Goal: Task Accomplishment & Management: Manage account settings

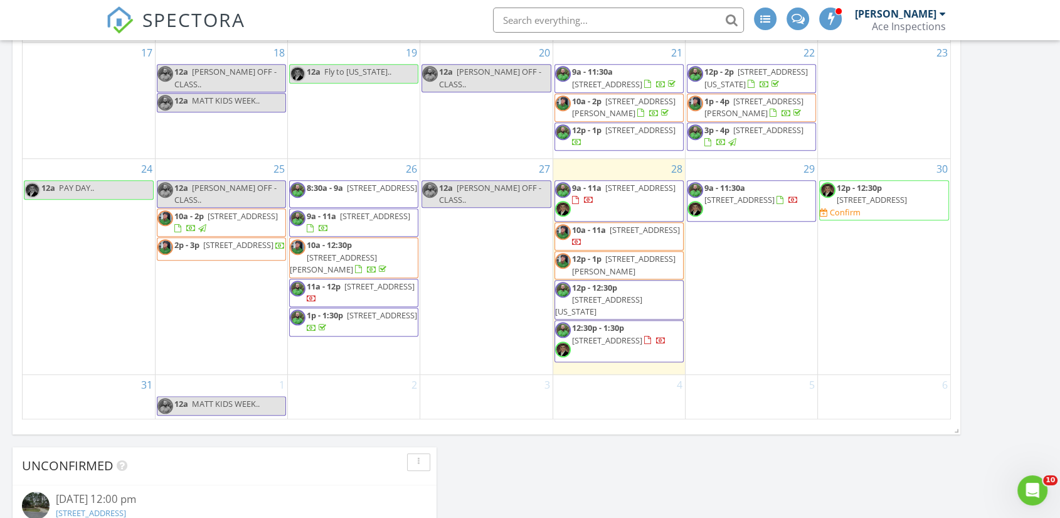
scroll to position [1665, 1082]
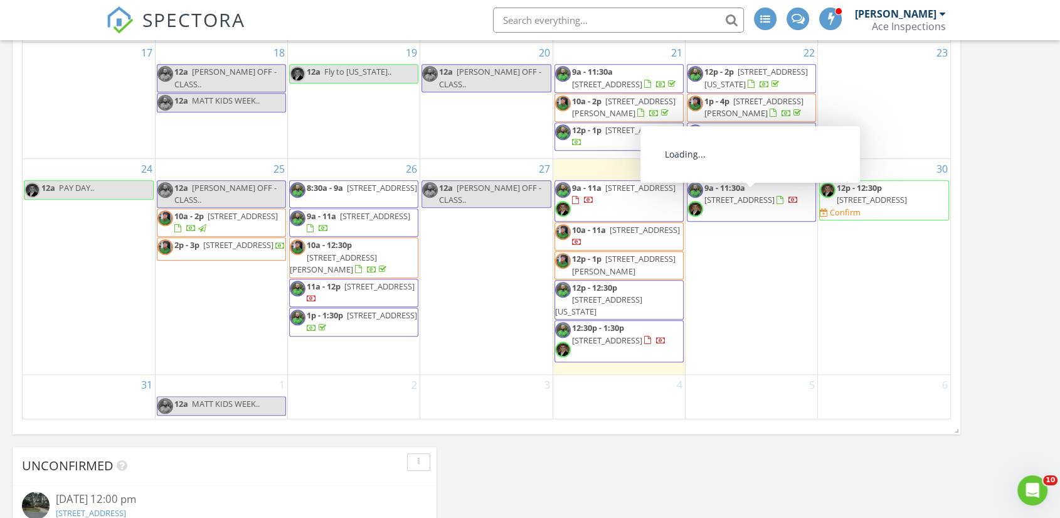
click at [748, 194] on span "6033 Dorchester Pl, Crestview 32536" at bounding box center [739, 199] width 70 height 11
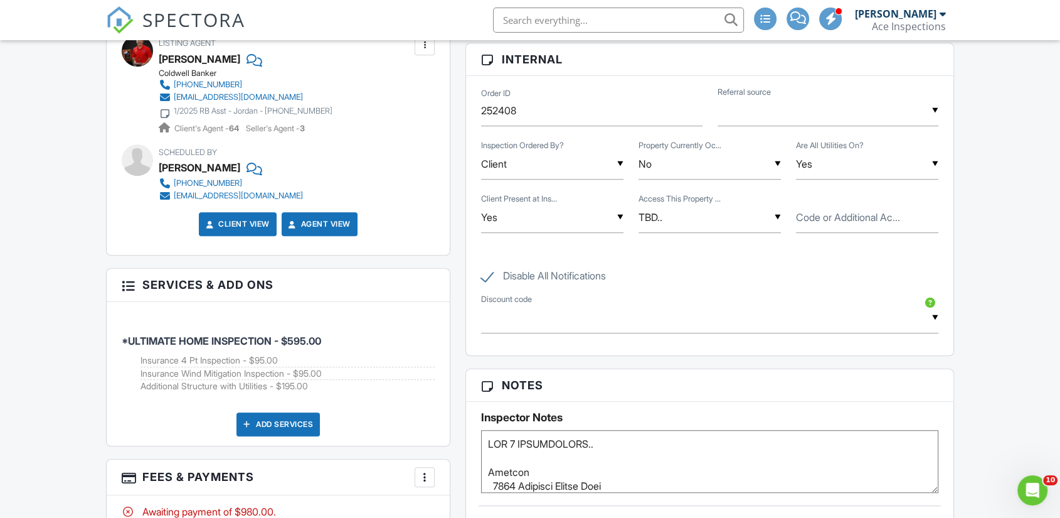
scroll to position [976, 0]
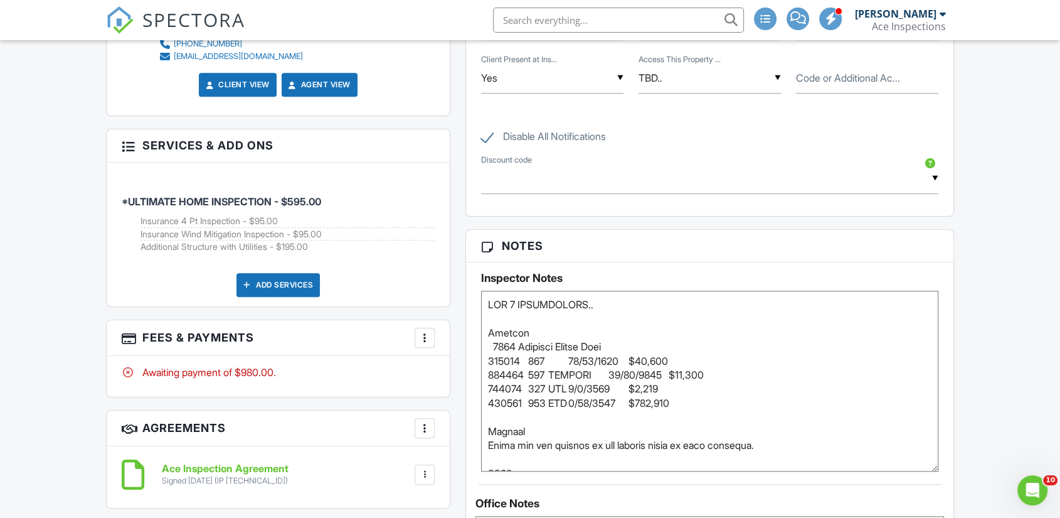
drag, startPoint x: 933, startPoint y: 359, endPoint x: 938, endPoint y: 482, distance: 123.7
click at [933, 471] on textarea at bounding box center [709, 380] width 457 height 181
click at [619, 315] on textarea at bounding box center [709, 379] width 457 height 178
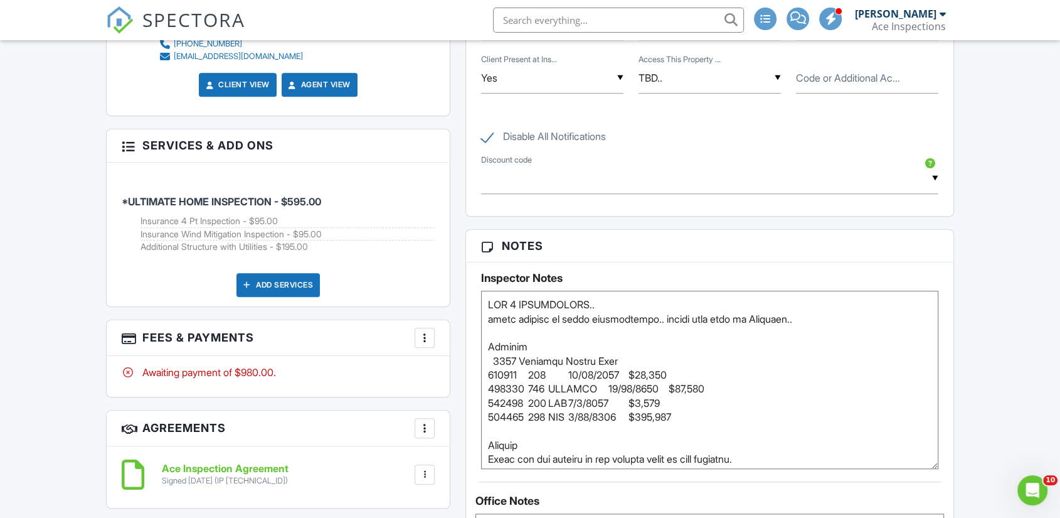
type textarea "ALL 3 INSPECTIONS.. still waiting on final confirmation.. should have that [DAT…"
click at [1001, 263] on div "Dashboard New Inspection Inspections Contacts Settings Metrics Templates Automa…" at bounding box center [530, 320] width 1060 height 2513
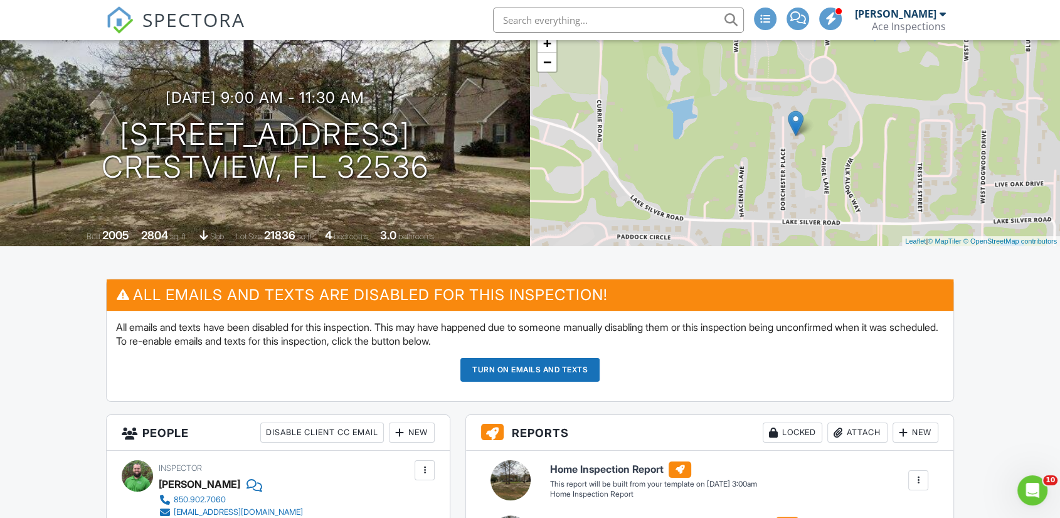
scroll to position [0, 0]
